Goal: Obtain resource: Download file/media

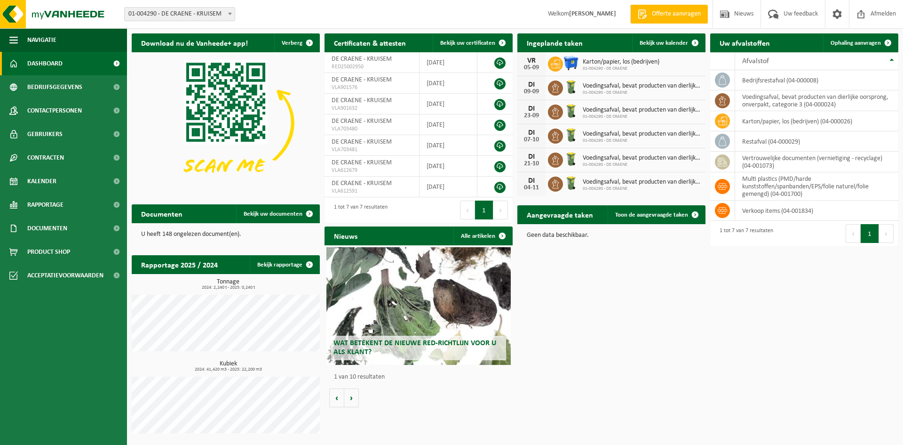
click at [394, 343] on span "Wat betekent de nieuwe RED-richtlijn voor u als klant?" at bounding box center [415, 347] width 163 height 16
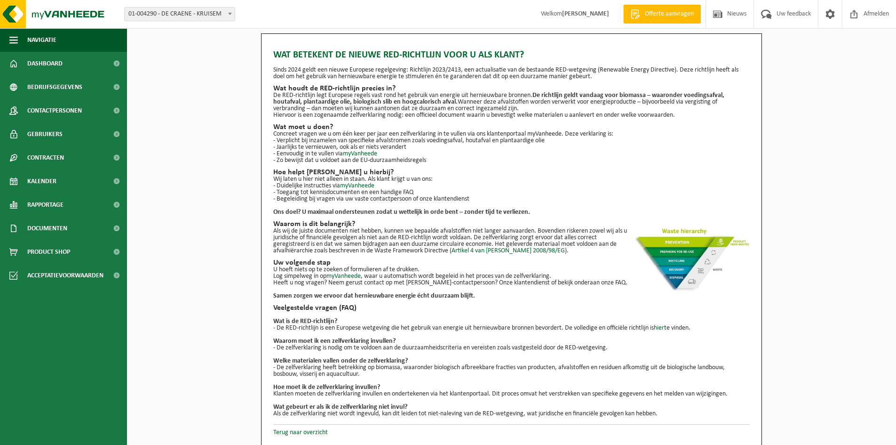
scroll to position [1, 0]
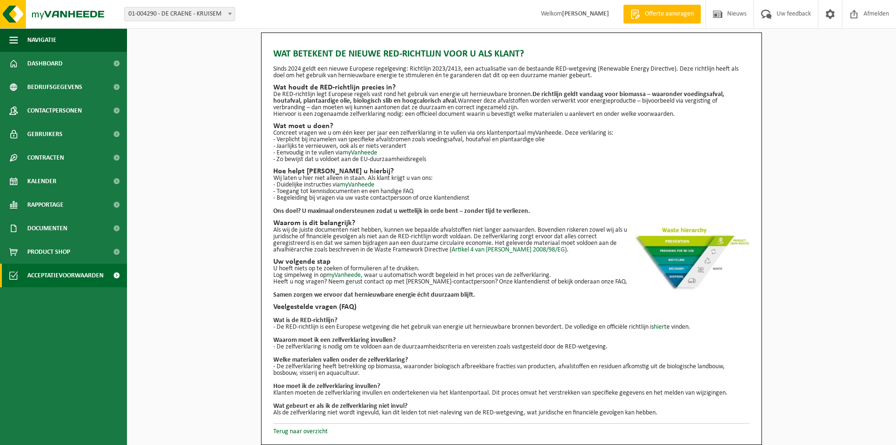
click at [88, 280] on span "Acceptatievoorwaarden" at bounding box center [65, 275] width 76 height 24
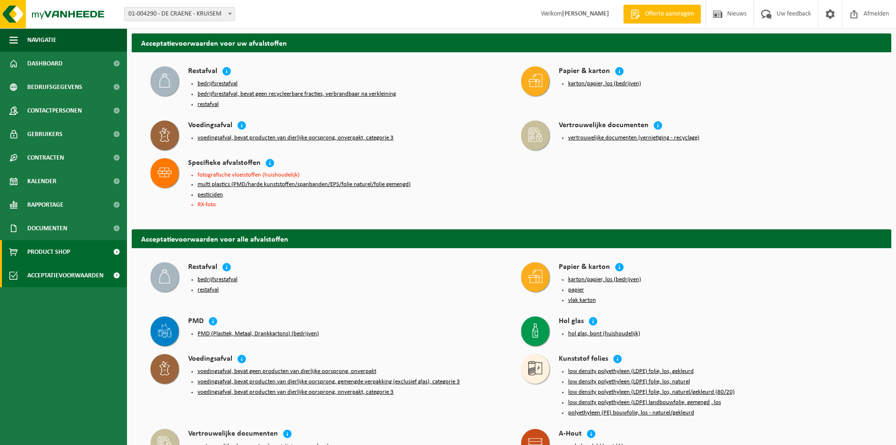
click at [65, 244] on span "Product Shop" at bounding box center [48, 252] width 43 height 24
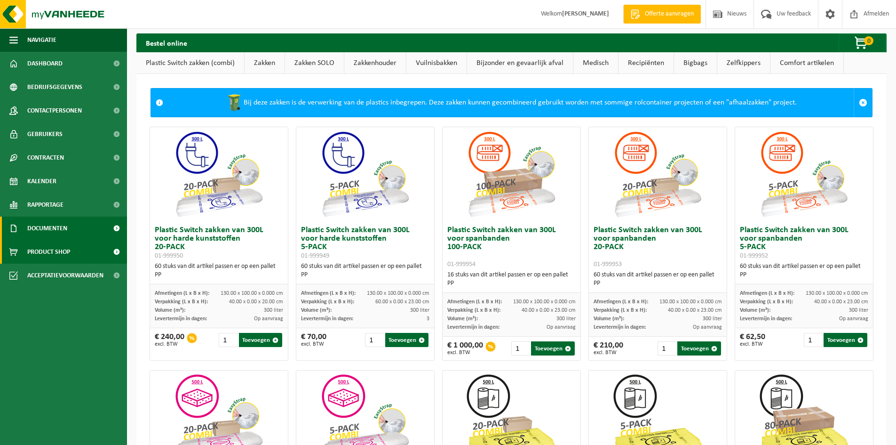
click at [65, 226] on span "Documenten" at bounding box center [47, 228] width 40 height 24
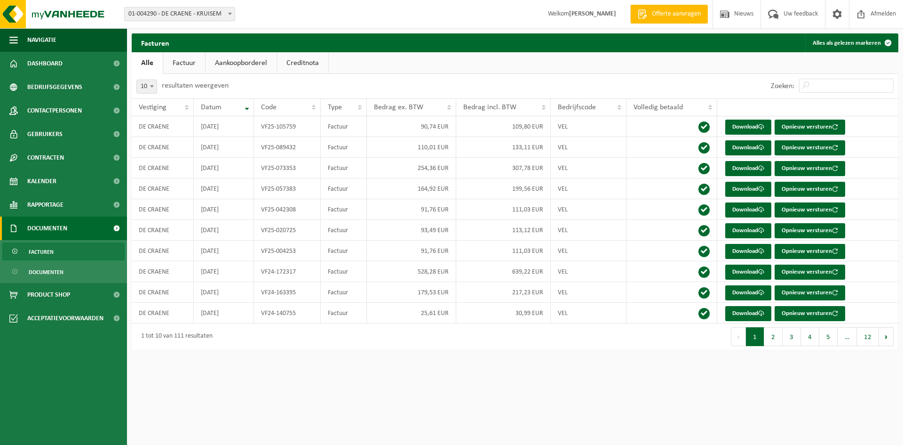
click at [70, 260] on ul "Facturen Documenten" at bounding box center [63, 261] width 127 height 43
click at [64, 267] on link "Documenten" at bounding box center [63, 272] width 122 height 18
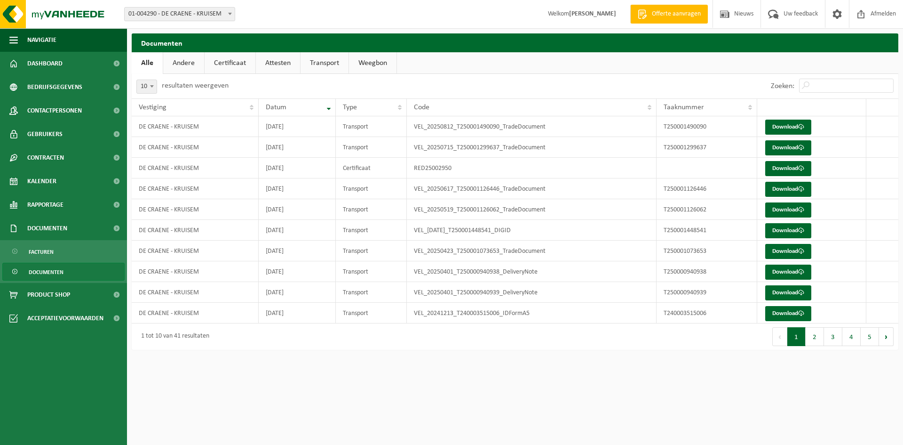
click at [178, 64] on link "Andere" at bounding box center [183, 63] width 41 height 22
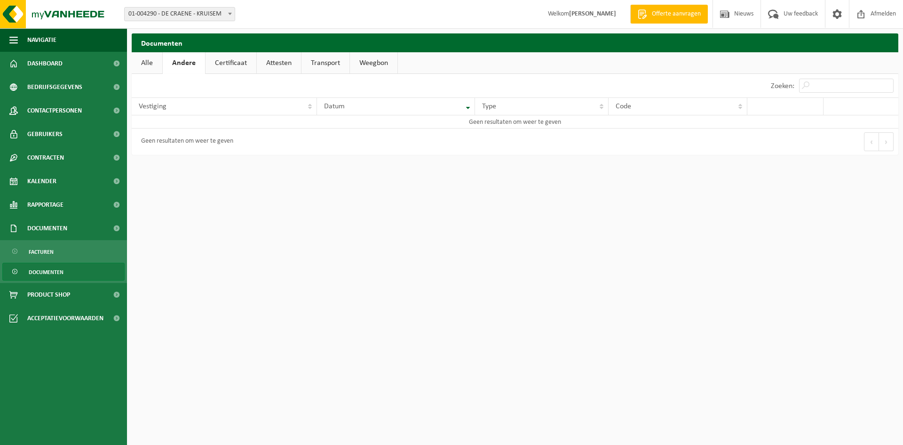
click at [229, 63] on link "Certificaat" at bounding box center [231, 63] width 51 height 22
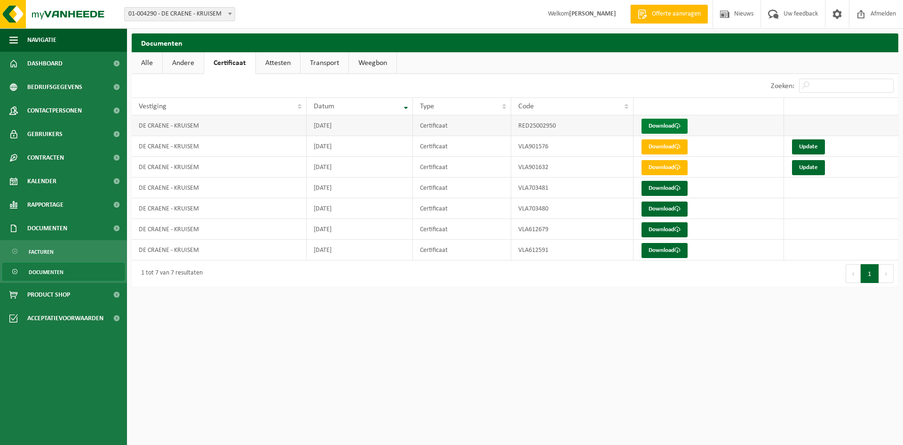
click at [658, 124] on link "Download" at bounding box center [665, 126] width 46 height 15
